Goal: Information Seeking & Learning: Learn about a topic

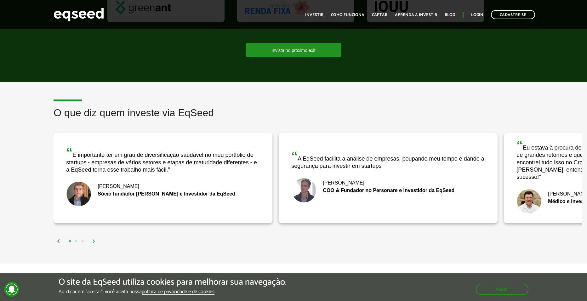
scroll to position [944, 0]
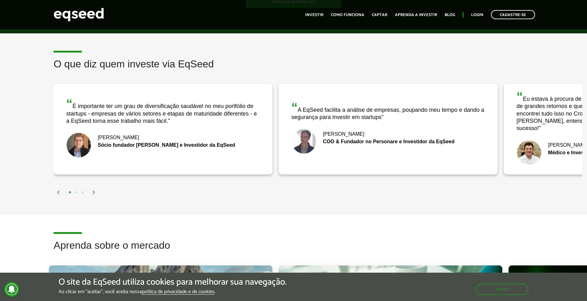
click at [95, 190] on img at bounding box center [94, 192] width 4 height 4
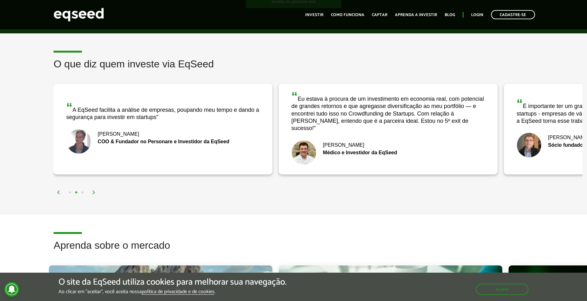
click at [95, 190] on img at bounding box center [94, 192] width 4 height 4
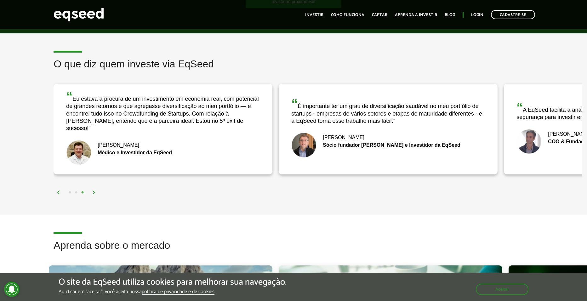
click at [95, 190] on img at bounding box center [94, 192] width 4 height 4
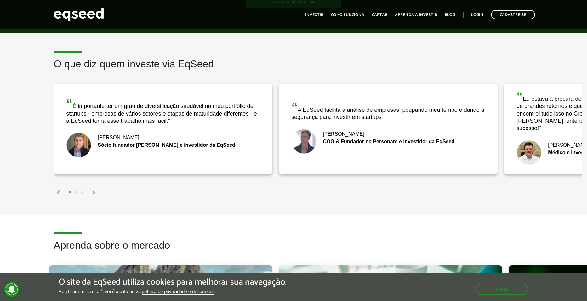
click at [95, 190] on img at bounding box center [94, 192] width 4 height 4
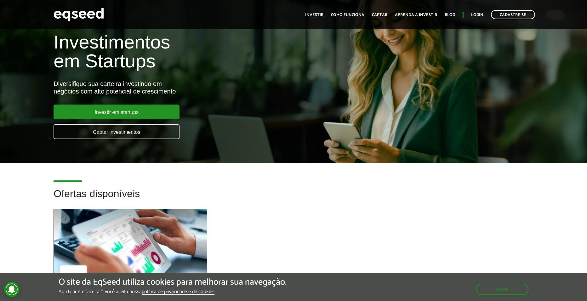
scroll to position [0, 0]
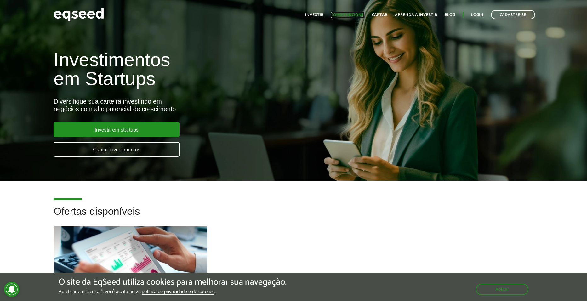
click at [343, 14] on link "Como funciona" at bounding box center [347, 15] width 33 height 4
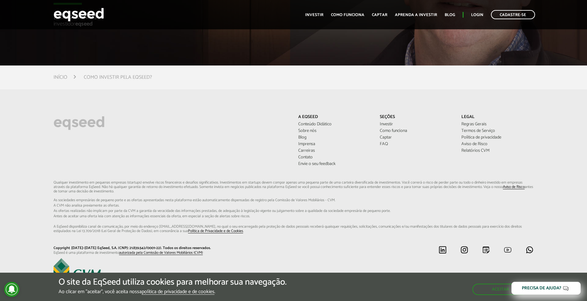
scroll to position [1700, 0]
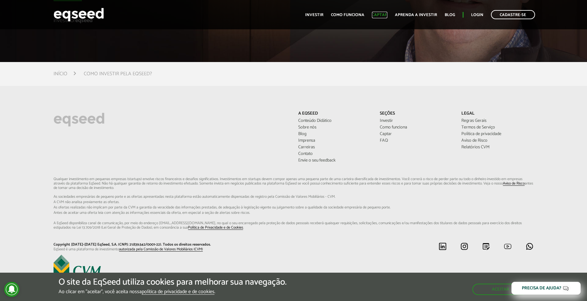
click at [385, 17] on link "Captar" at bounding box center [379, 15] width 15 height 4
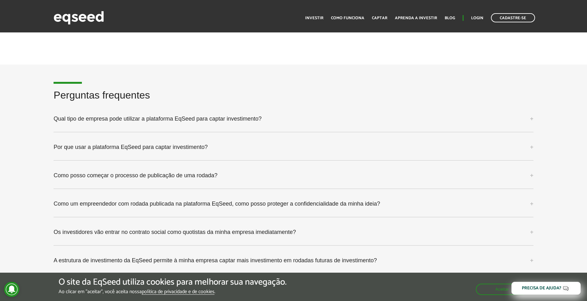
scroll to position [1574, 0]
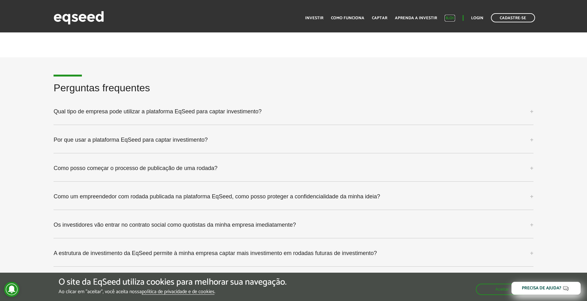
click at [453, 19] on link "Blog" at bounding box center [449, 18] width 10 height 4
